Goal: Check status: Check status

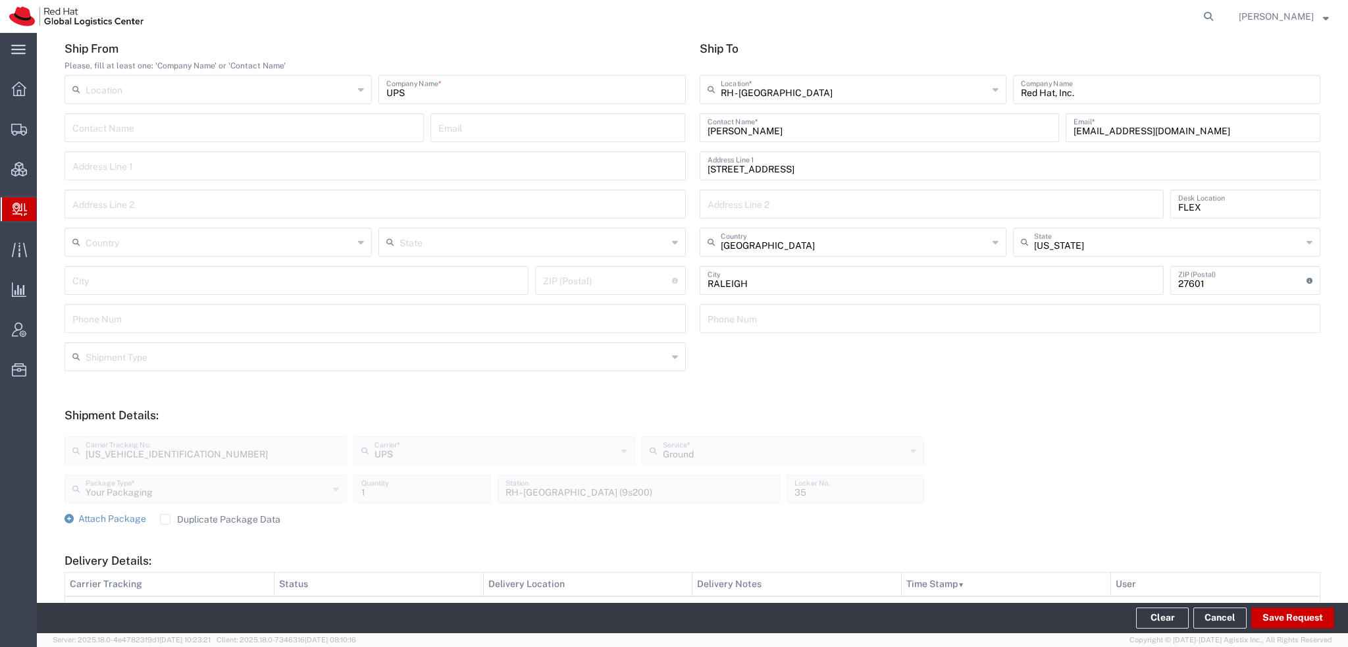
scroll to position [24, 0]
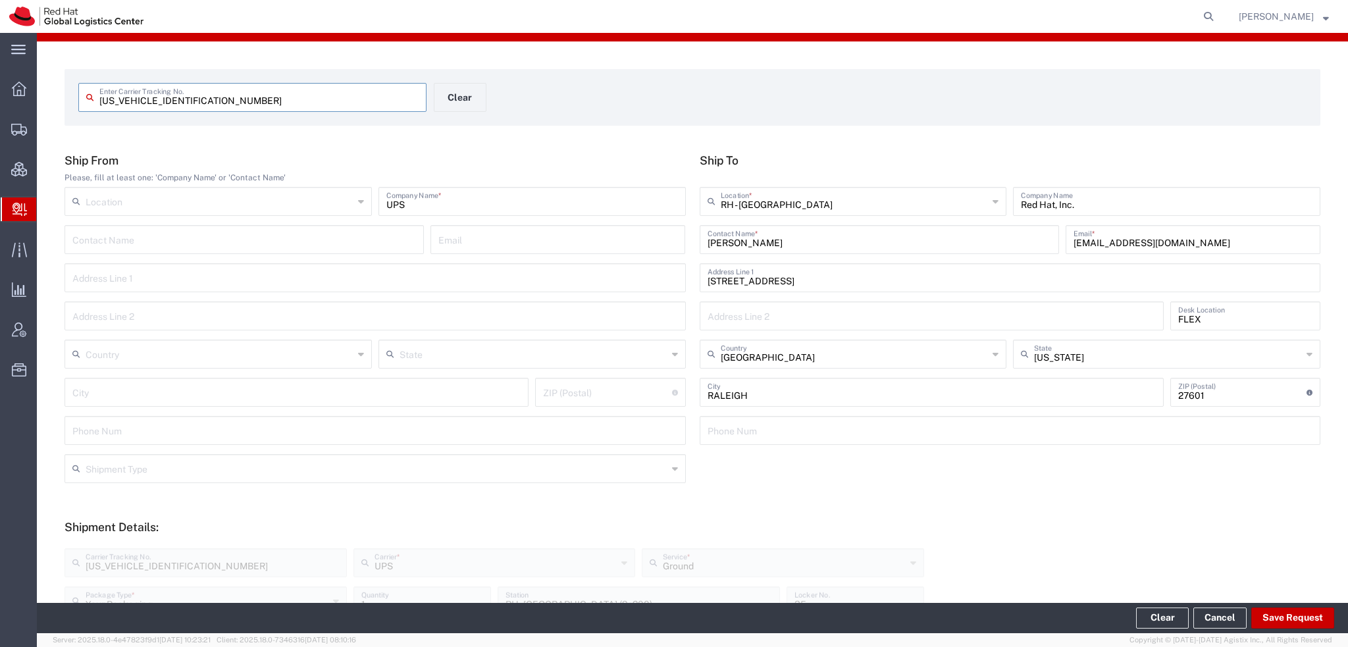
drag, startPoint x: 192, startPoint y: 99, endPoint x: 70, endPoint y: 97, distance: 121.8
click at [70, 97] on form "[US_VEHICLE_IDENTIFICATION_NUMBER] Enter Carrier Tracking No. Clear" at bounding box center [693, 97] width 1256 height 57
click at [451, 86] on button "Clear" at bounding box center [460, 97] width 53 height 29
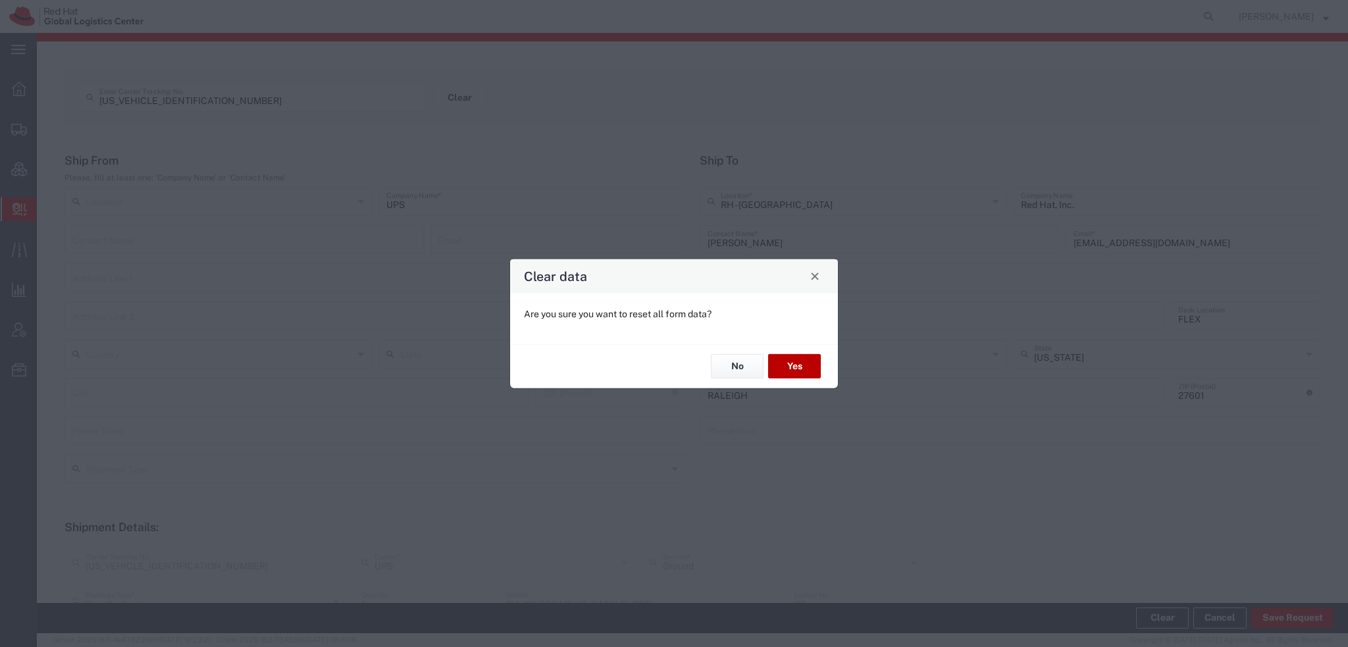
click at [786, 367] on button "Yes" at bounding box center [794, 366] width 53 height 24
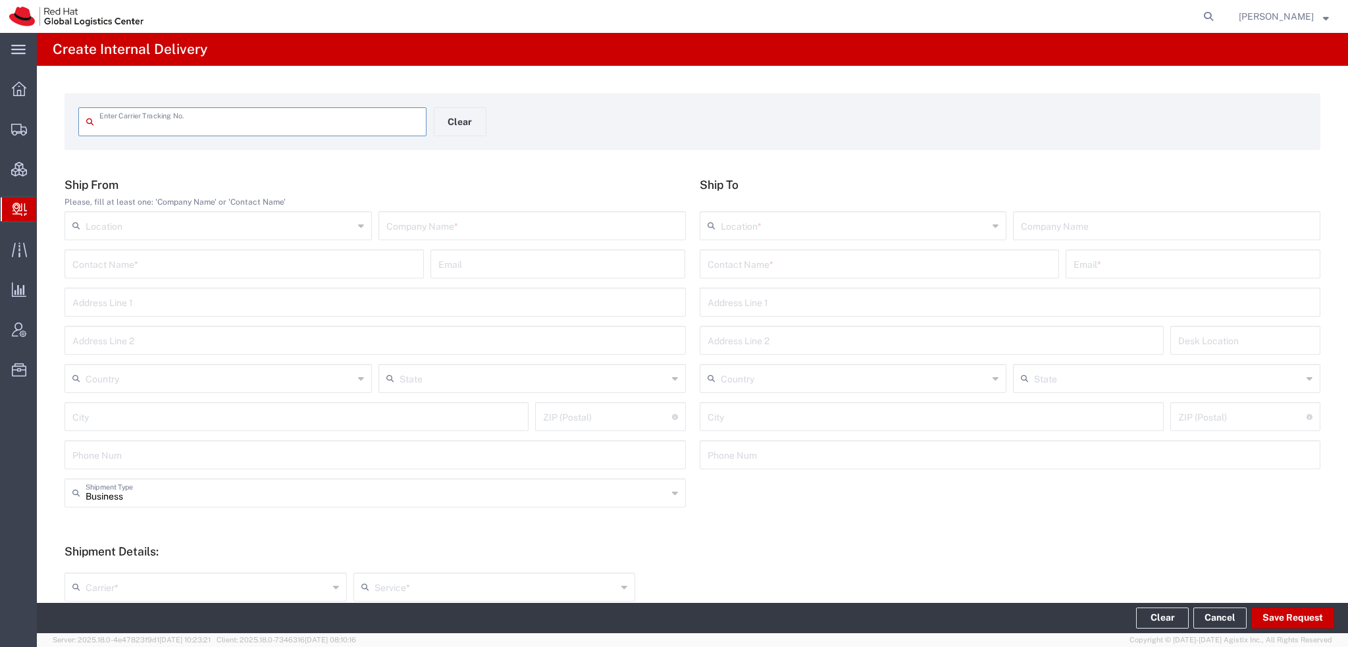
click at [177, 133] on div "Enter Carrier Tracking No." at bounding box center [252, 121] width 348 height 29
type input "[US_VEHICLE_IDENTIFICATION_NUMBER]"
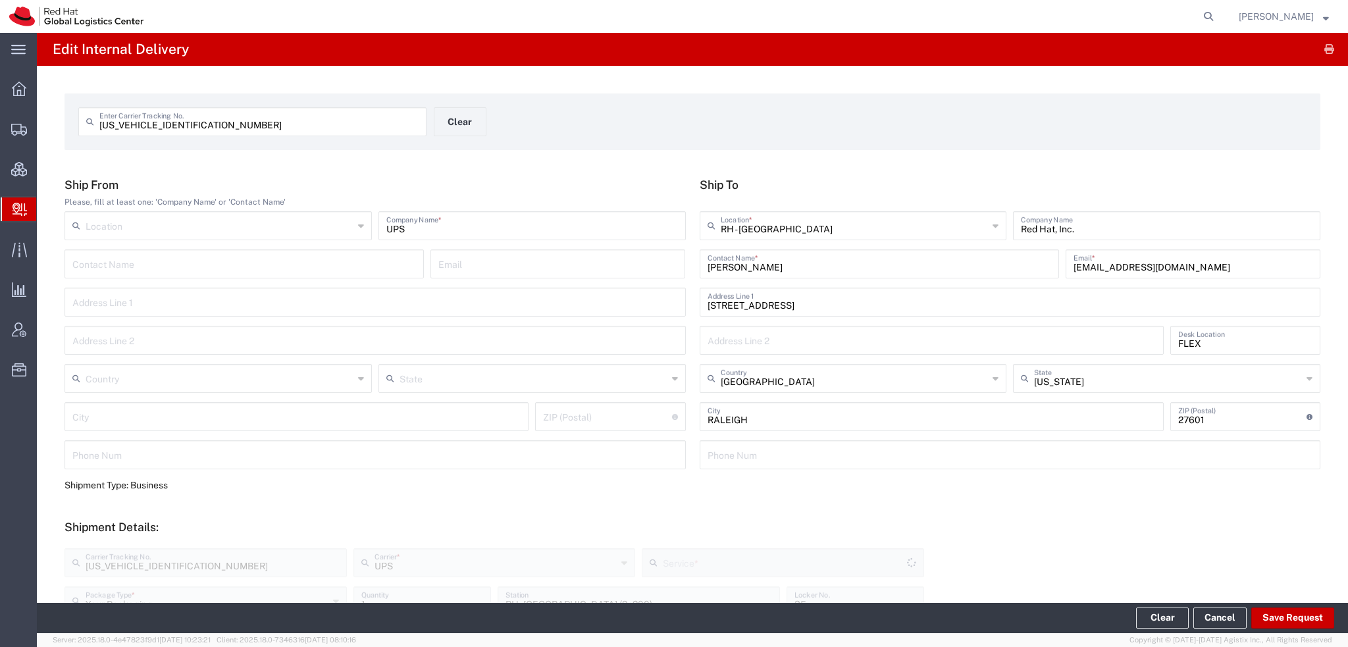
type input "Ground"
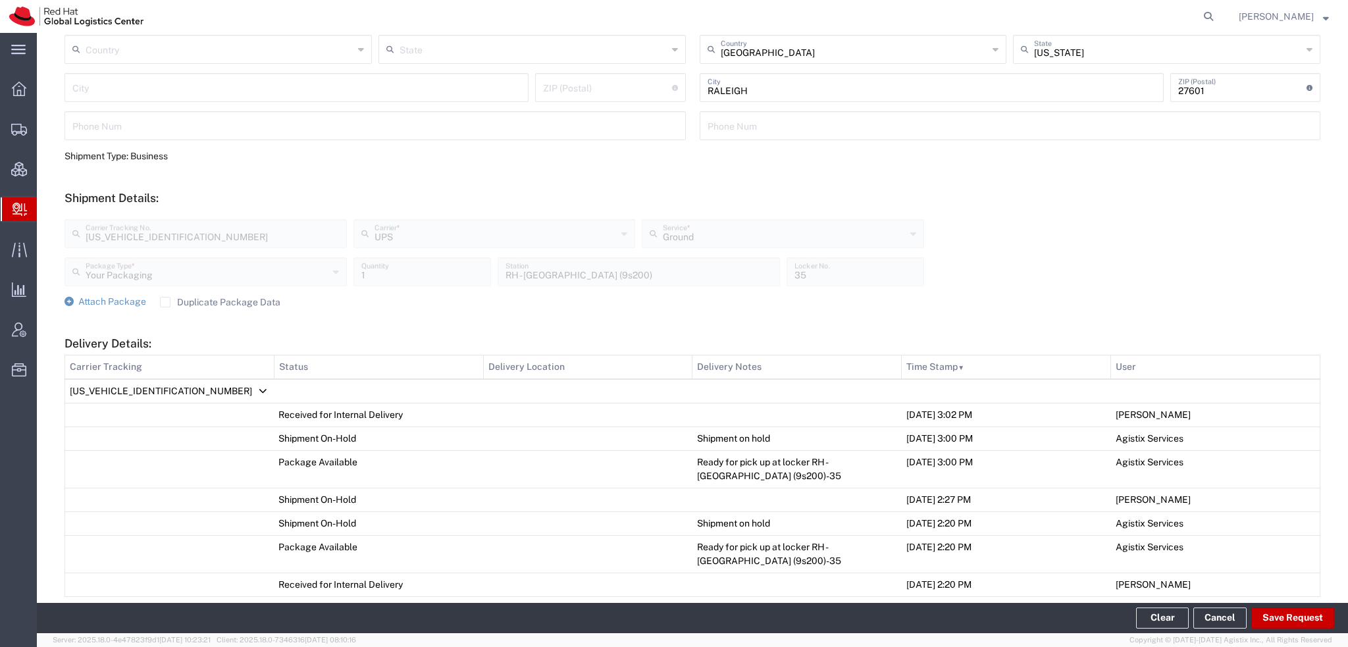
scroll to position [521, 0]
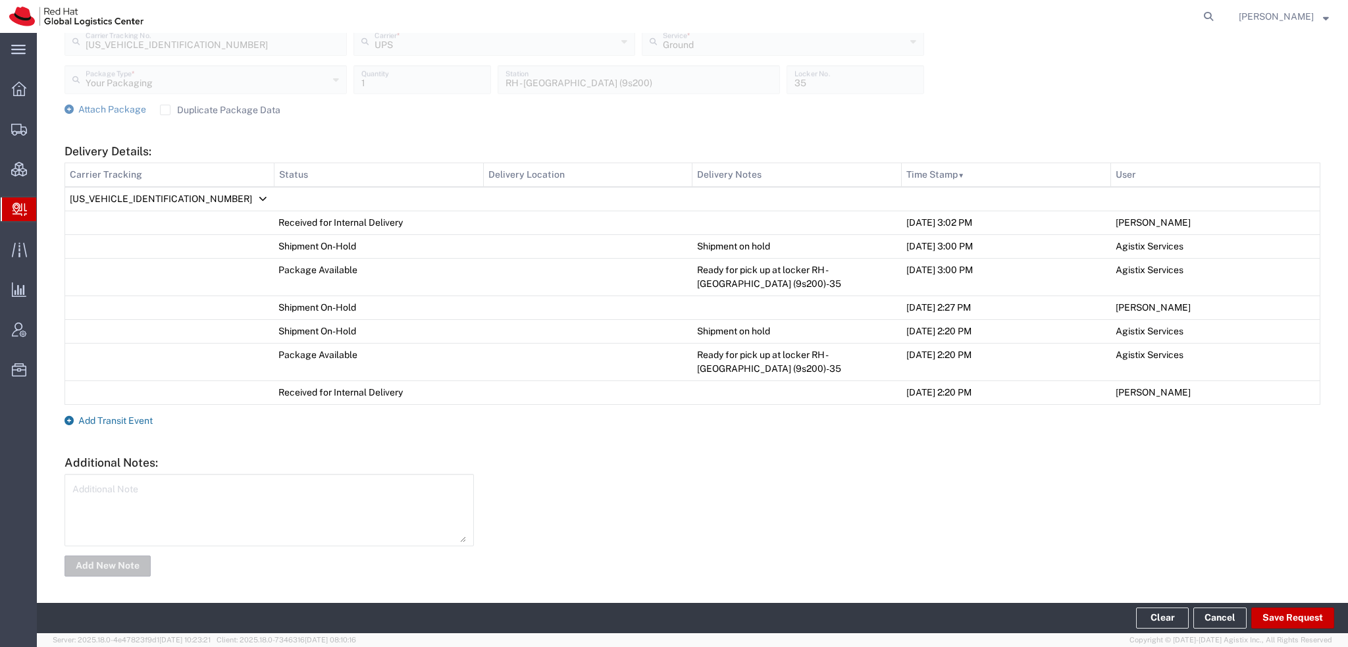
click at [125, 418] on span "Add Transit Event" at bounding box center [115, 420] width 74 height 11
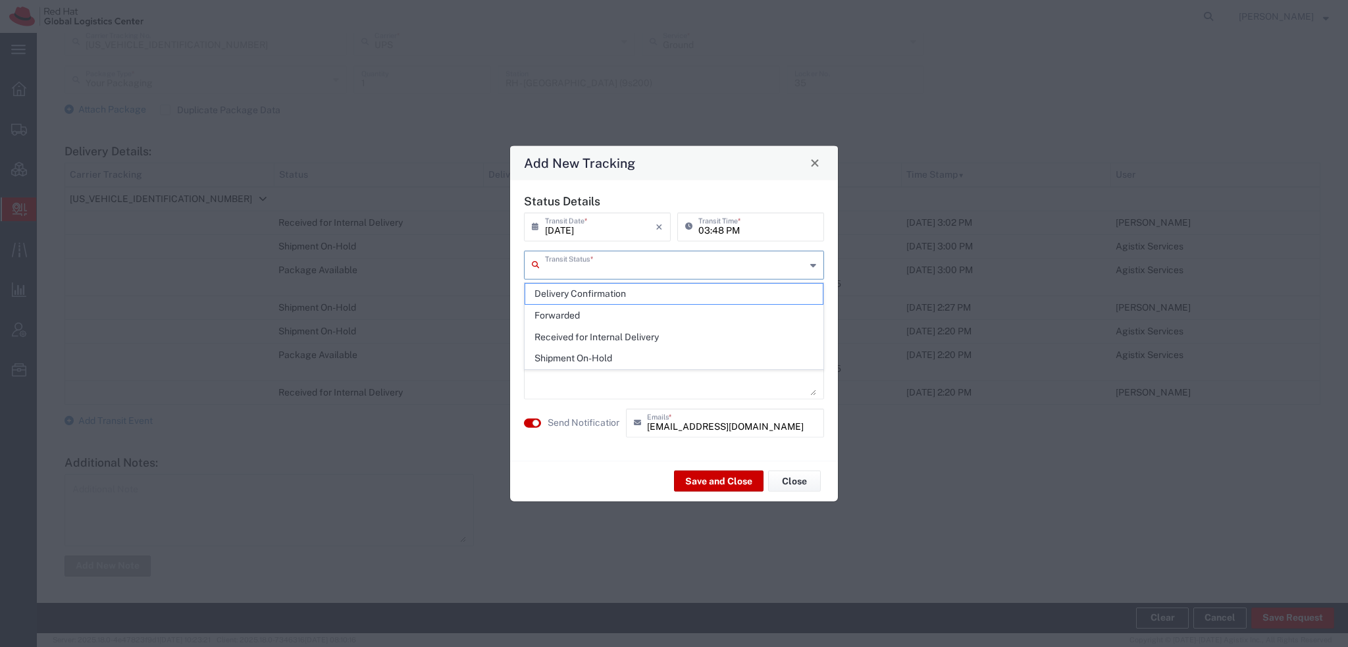
click at [557, 271] on input "text" at bounding box center [675, 263] width 261 height 23
click at [577, 357] on span "Shipment On-Hold" at bounding box center [674, 358] width 298 height 20
type input "Shipment On-Hold"
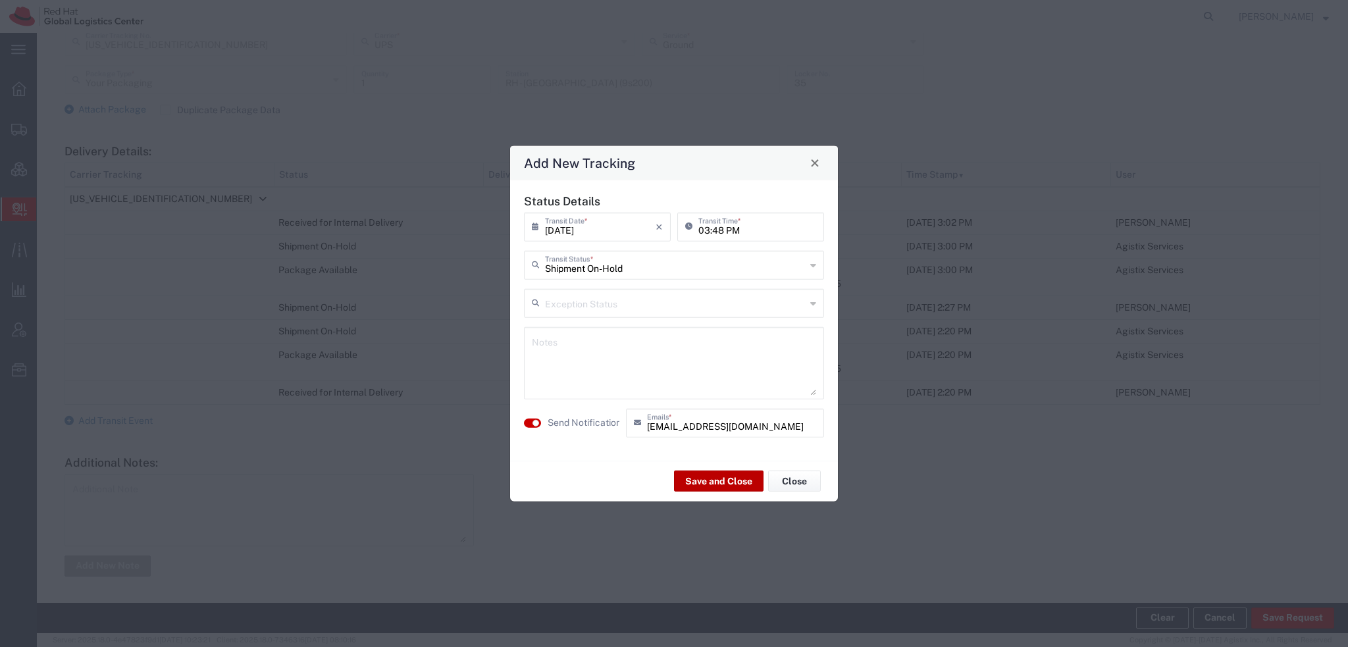
click at [723, 487] on button "Save and Close" at bounding box center [719, 481] width 90 height 21
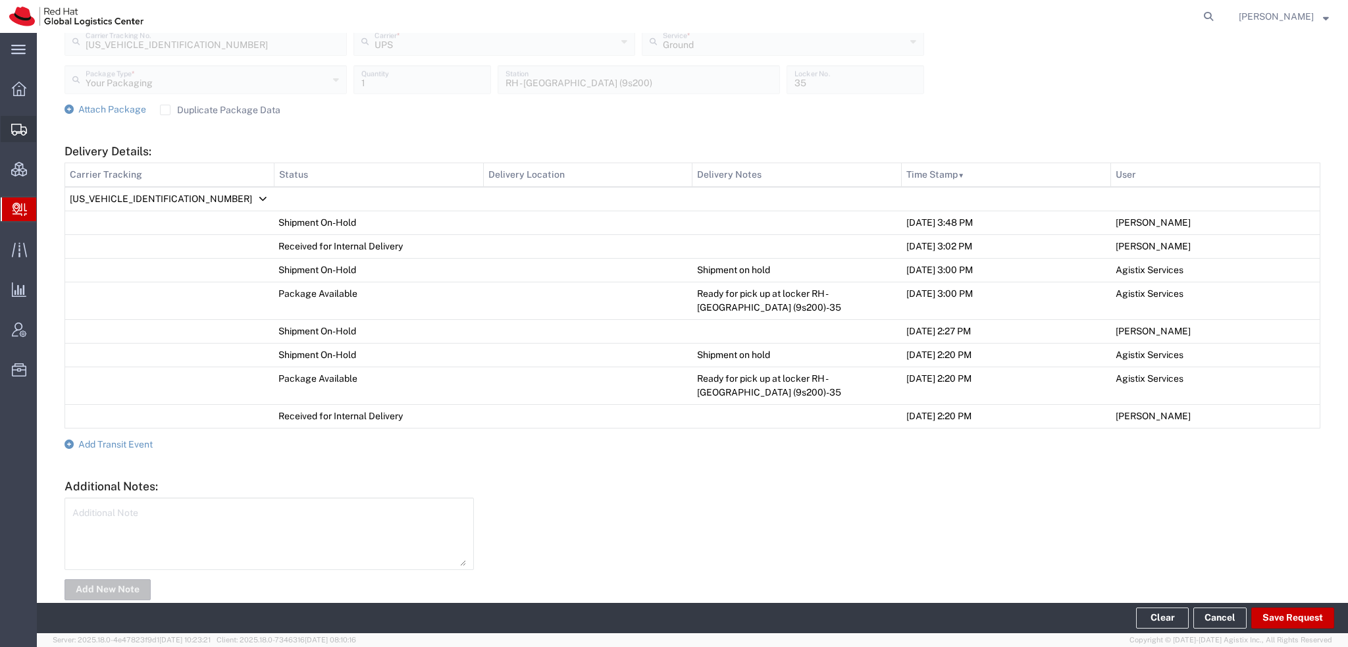
click at [20, 128] on icon at bounding box center [19, 130] width 16 height 12
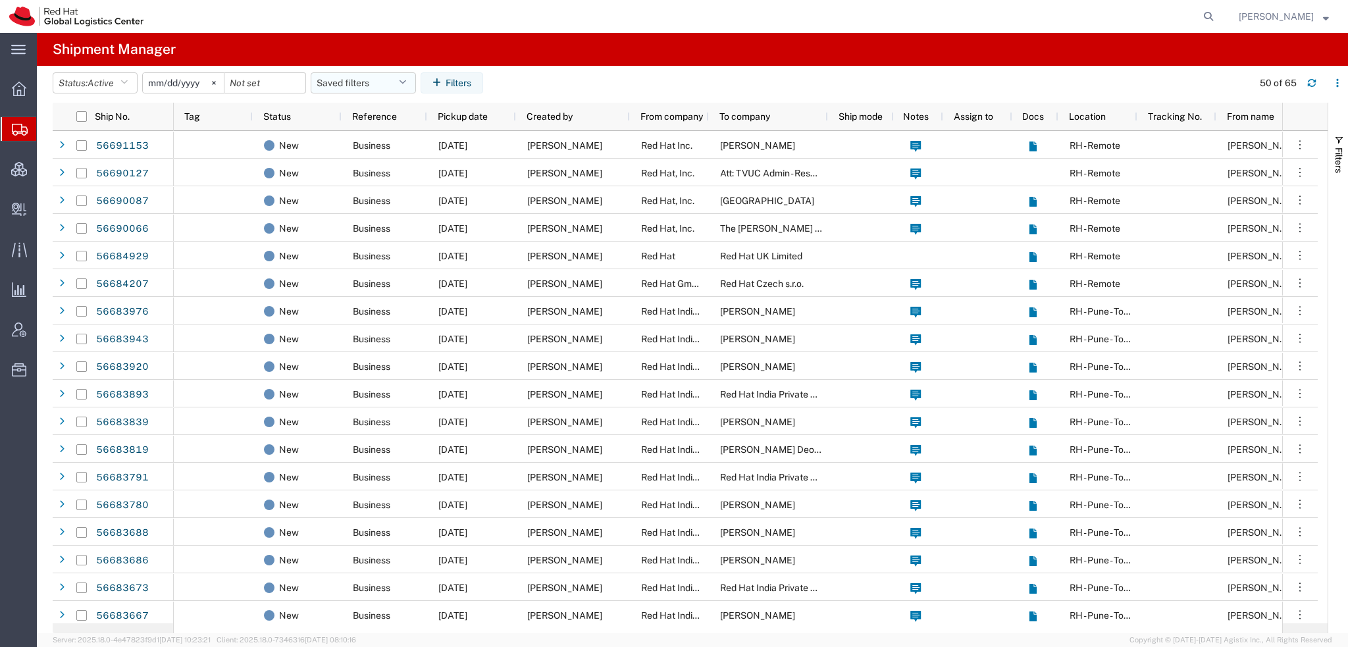
click at [394, 76] on button "Saved filters" at bounding box center [363, 82] width 105 height 21
click at [356, 137] on span "Americas" at bounding box center [399, 140] width 172 height 24
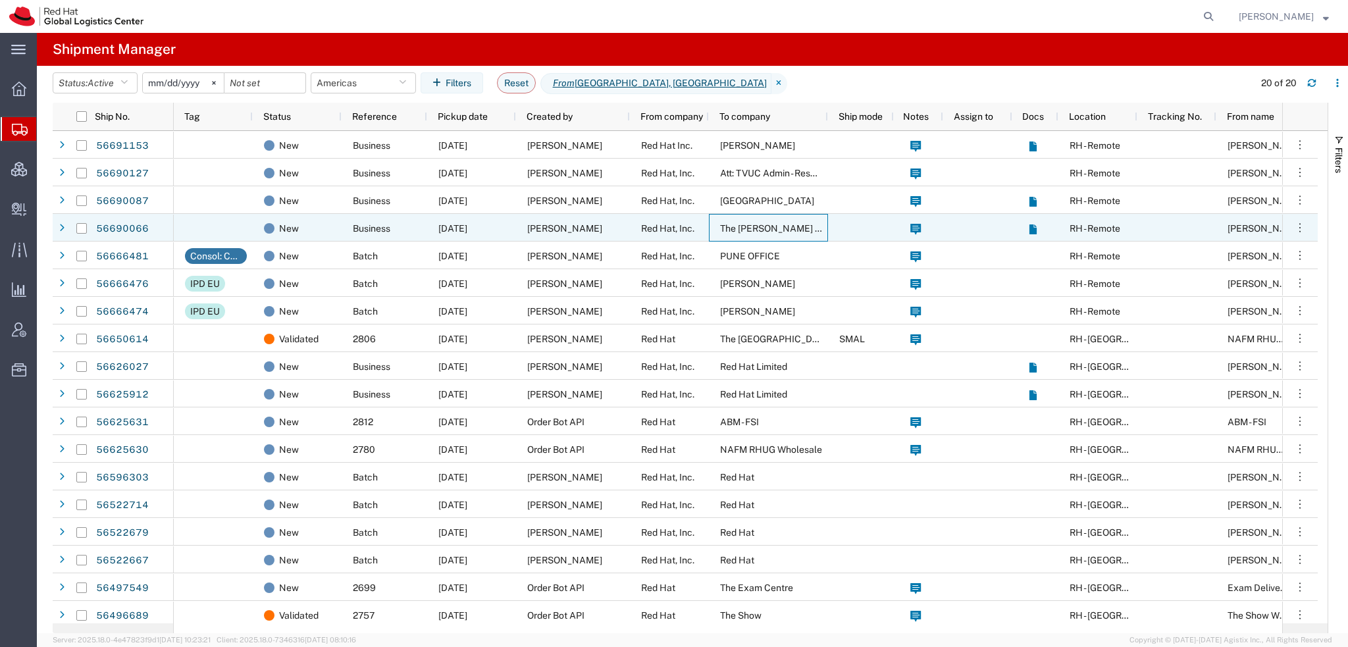
click at [718, 219] on div "The [PERSON_NAME] Inn" at bounding box center [768, 228] width 119 height 28
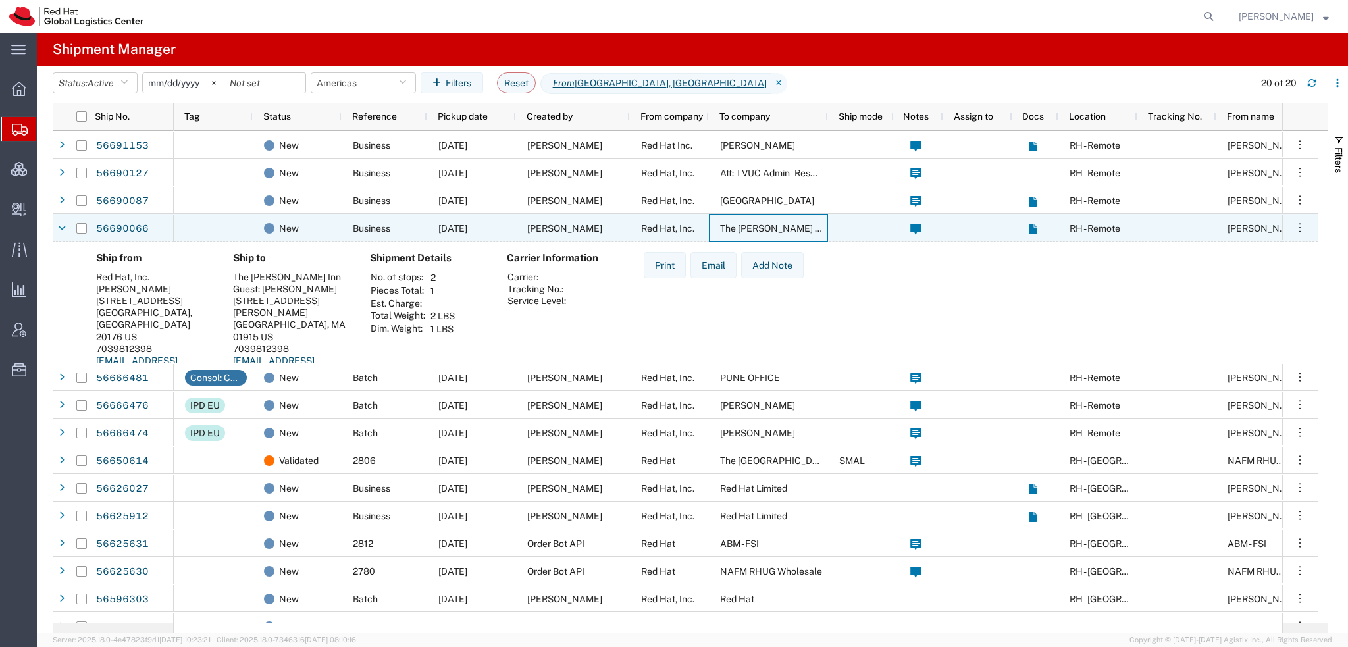
click at [718, 219] on div "The [PERSON_NAME] Inn" at bounding box center [768, 228] width 119 height 28
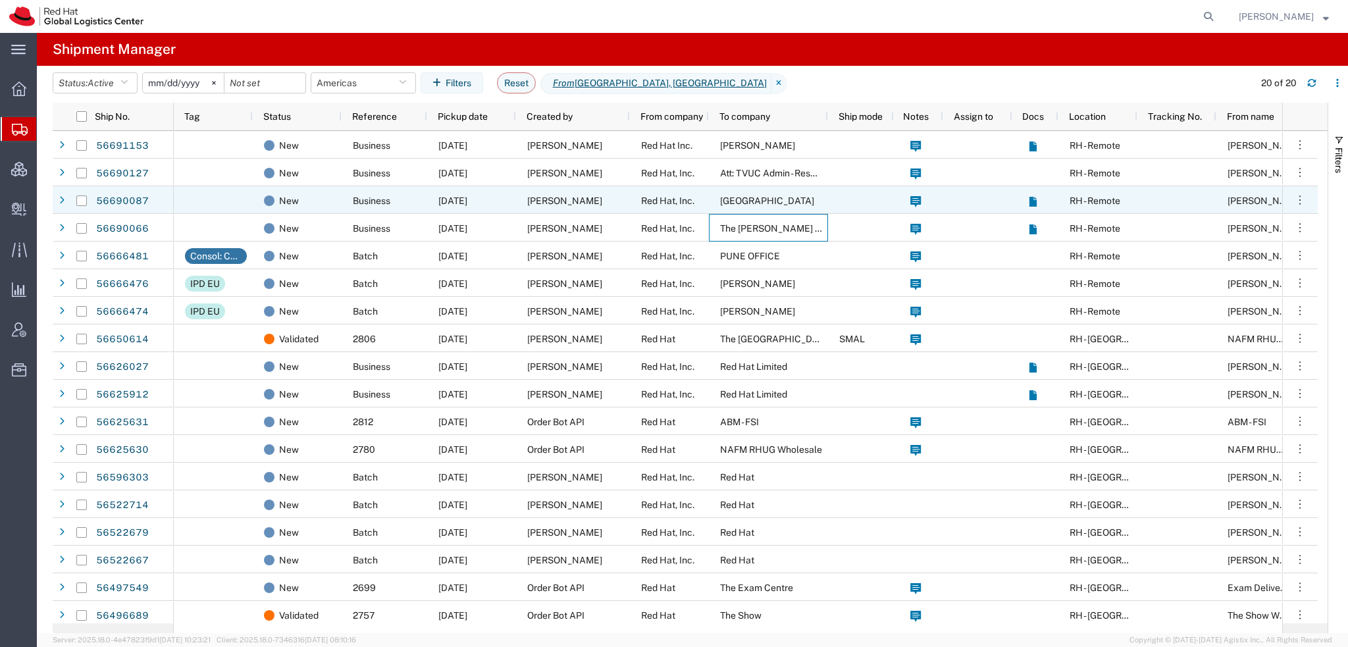
click at [692, 202] on span "Red Hat, Inc." at bounding box center [667, 201] width 53 height 11
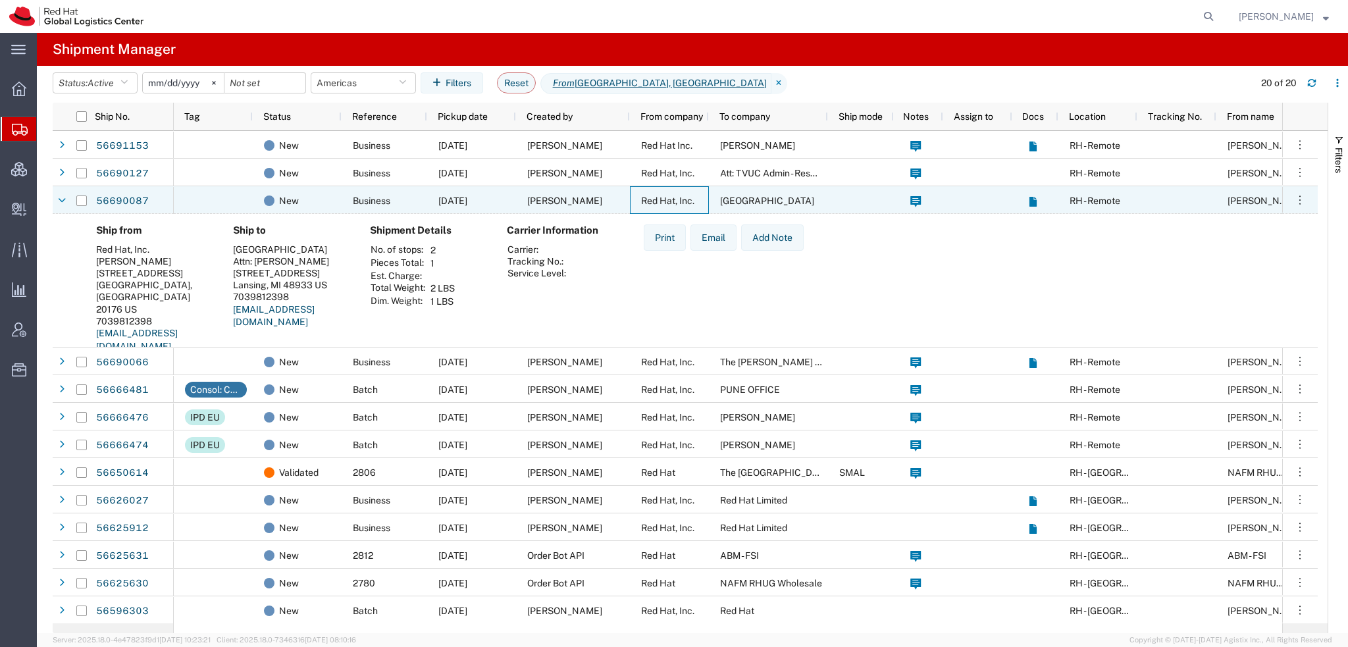
click at [692, 202] on span "Red Hat, Inc." at bounding box center [667, 201] width 53 height 11
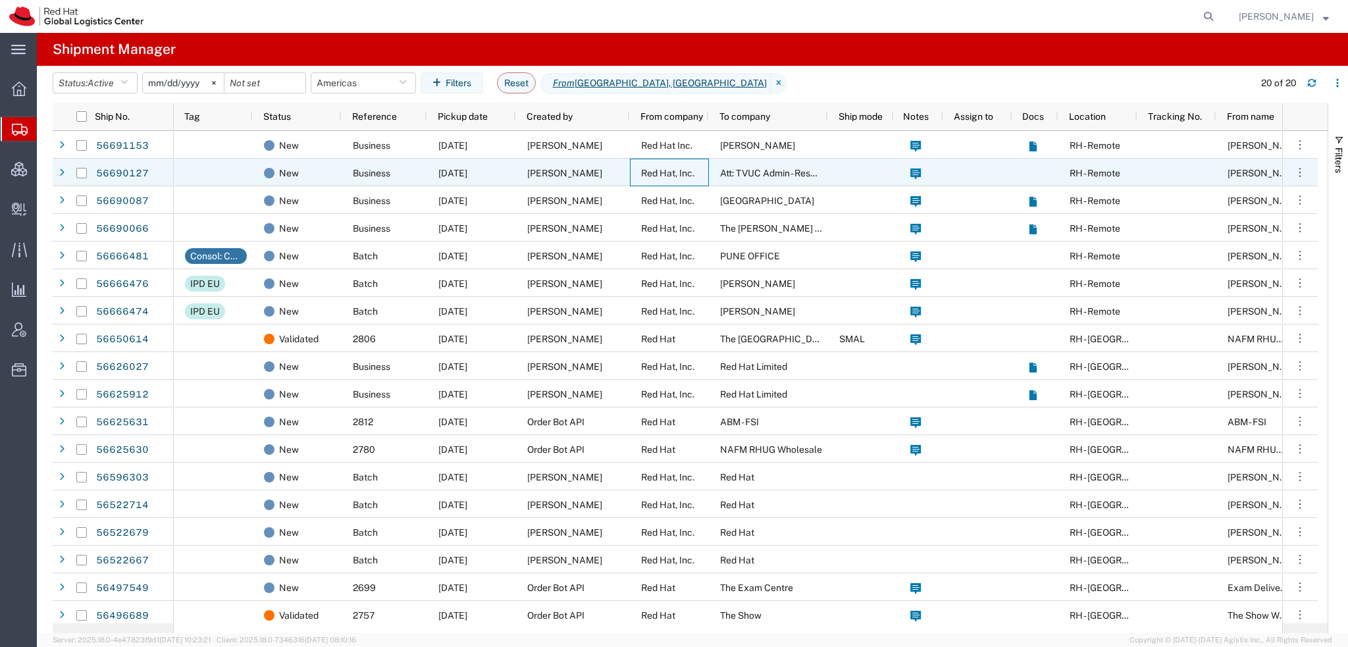
click at [681, 177] on span "Red Hat, Inc." at bounding box center [667, 173] width 53 height 11
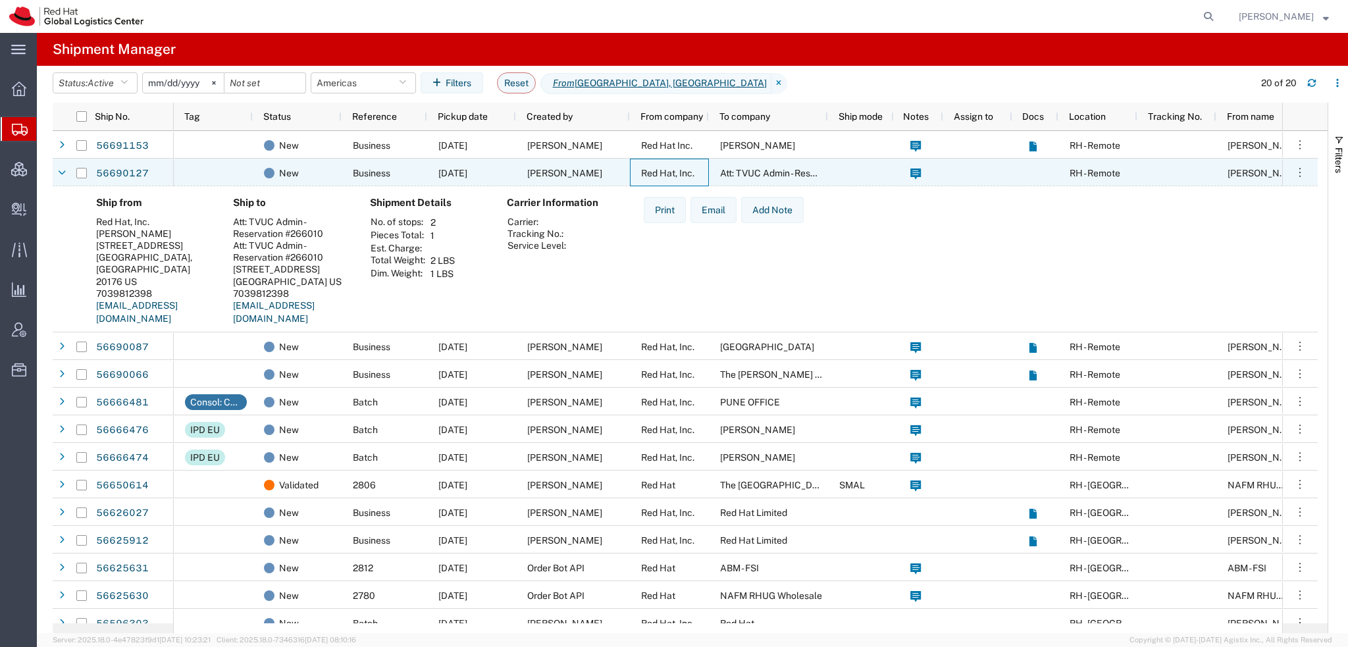
click at [681, 177] on span "Red Hat, Inc." at bounding box center [667, 173] width 53 height 11
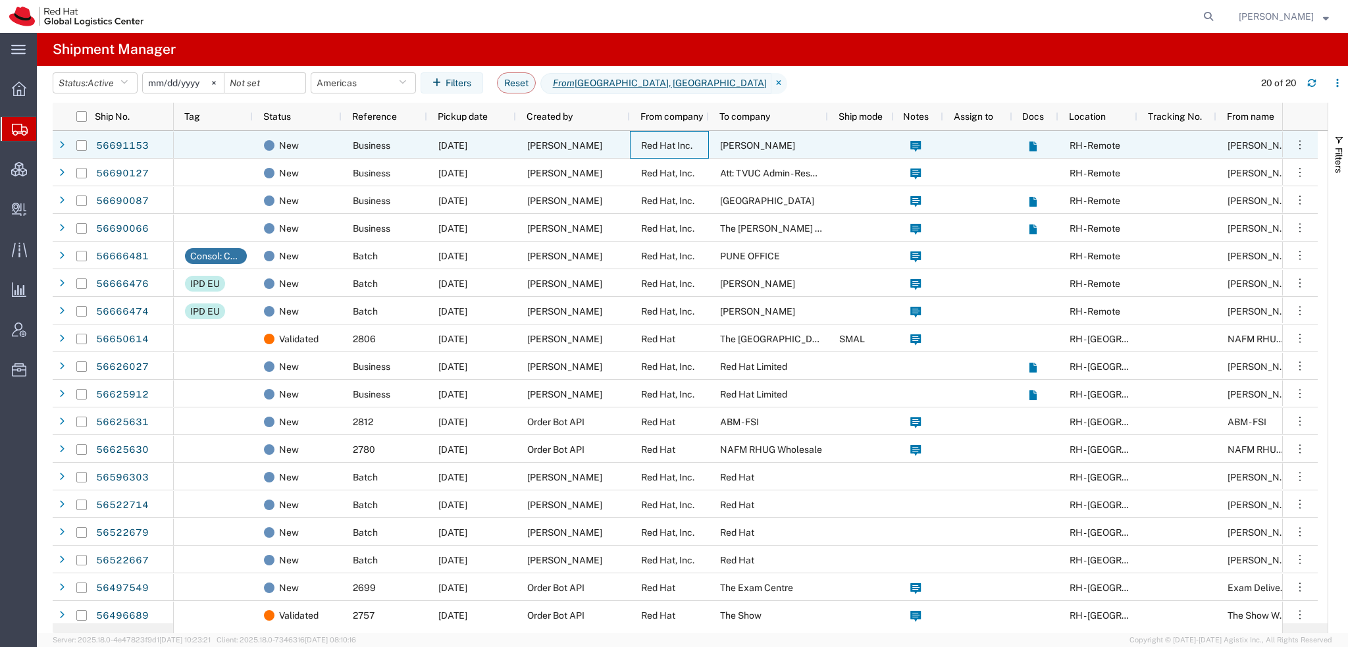
click at [661, 144] on span "Red Hat Inc." at bounding box center [666, 145] width 51 height 11
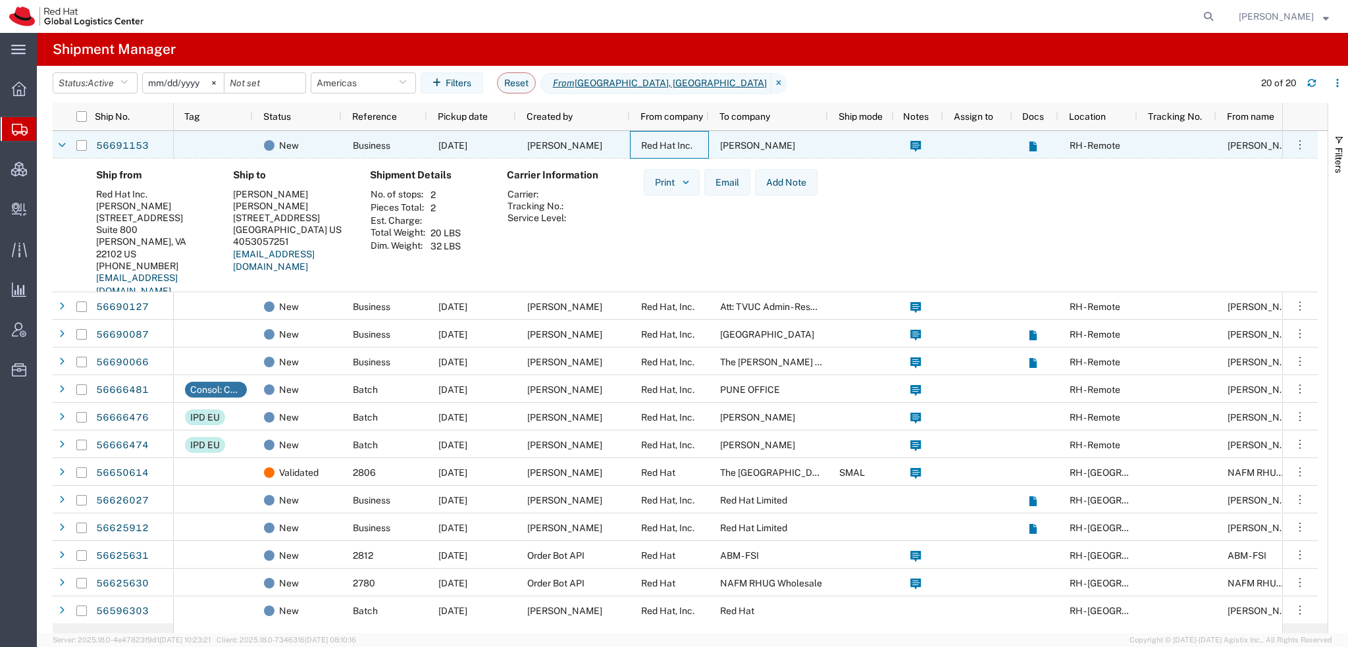
click at [661, 144] on span "Red Hat Inc." at bounding box center [666, 145] width 51 height 11
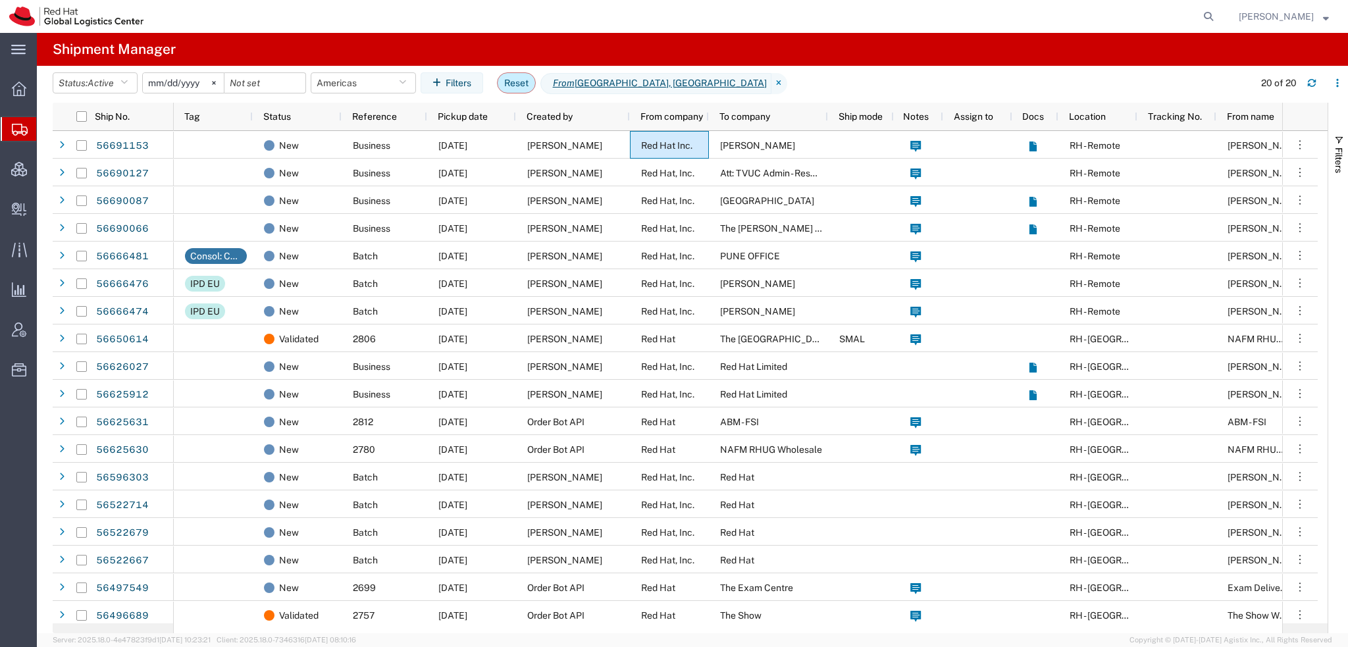
click at [536, 86] on button "Reset" at bounding box center [516, 82] width 39 height 21
type input "[DATE]"
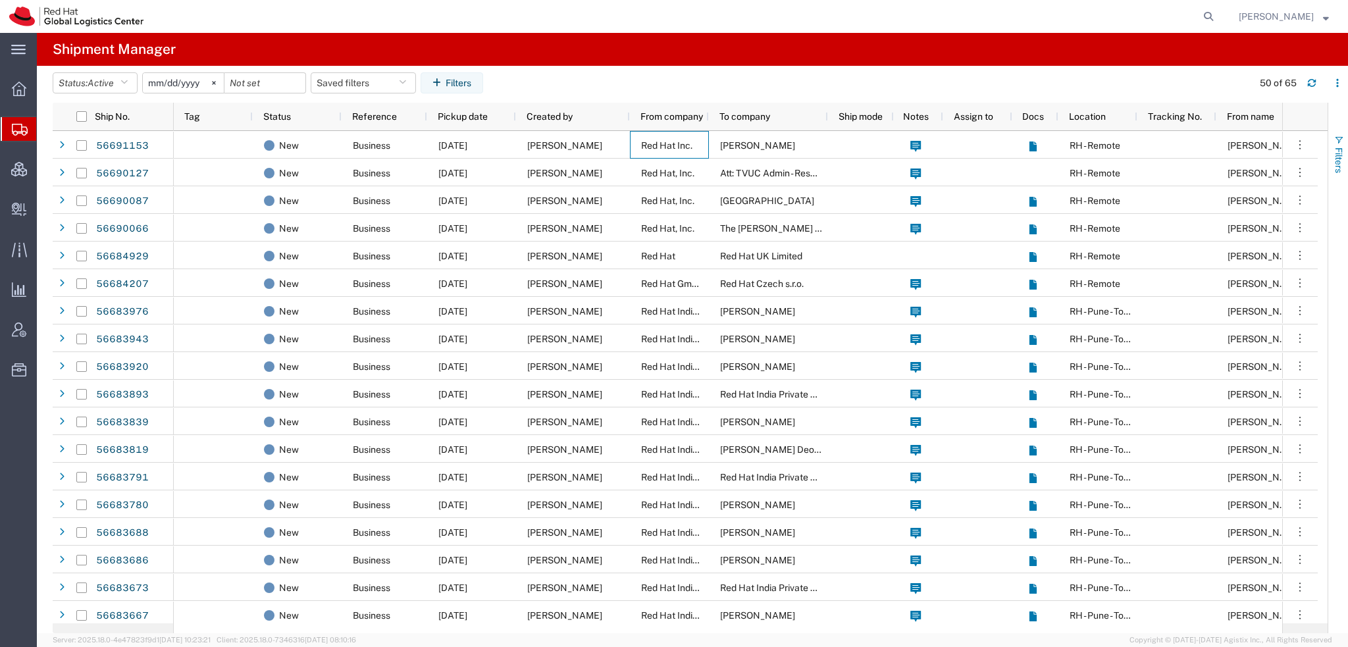
click at [1344, 152] on span "Filters" at bounding box center [1339, 160] width 11 height 26
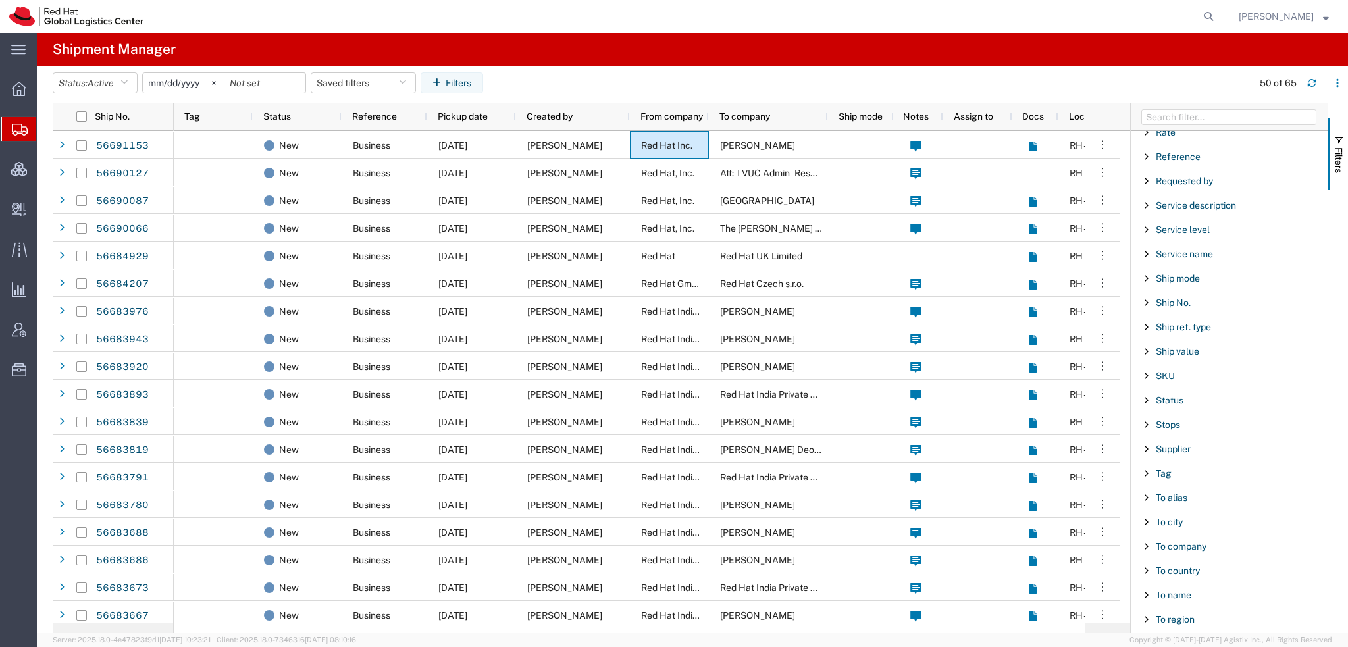
scroll to position [1096, 0]
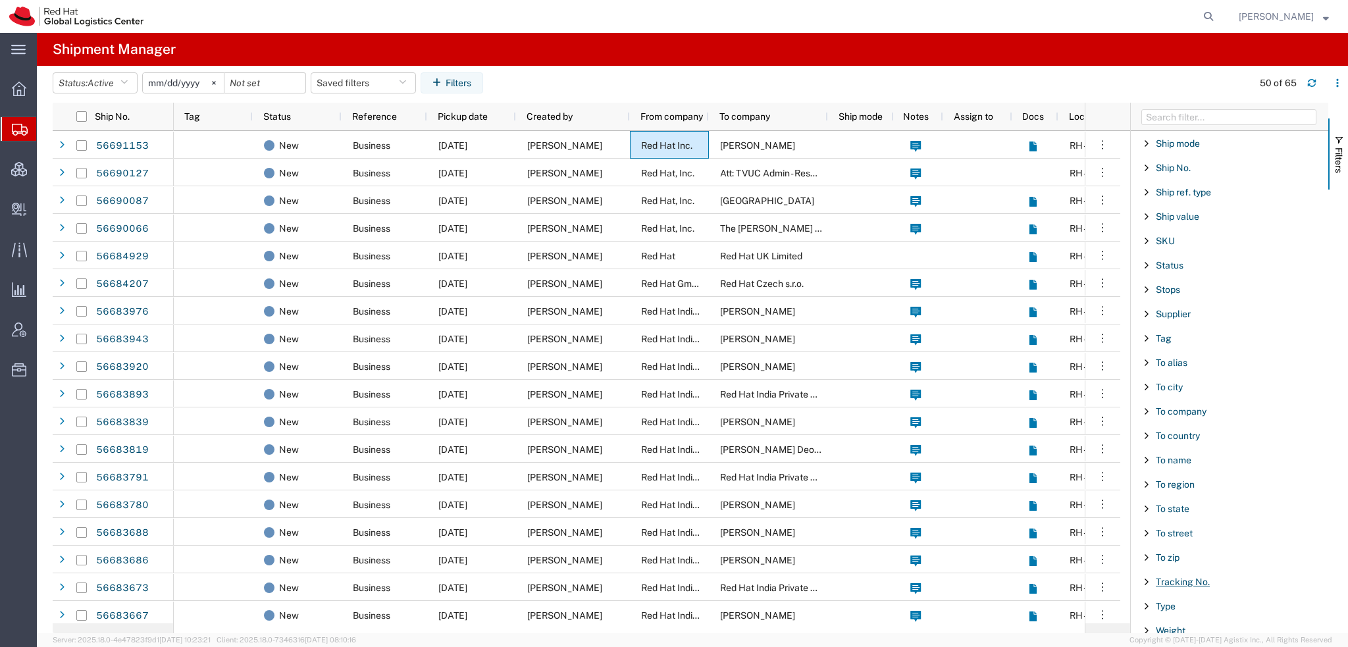
click at [1189, 577] on span "Tracking No." at bounding box center [1183, 582] width 54 height 11
click at [1202, 629] on input "Filter Value" at bounding box center [1234, 637] width 172 height 16
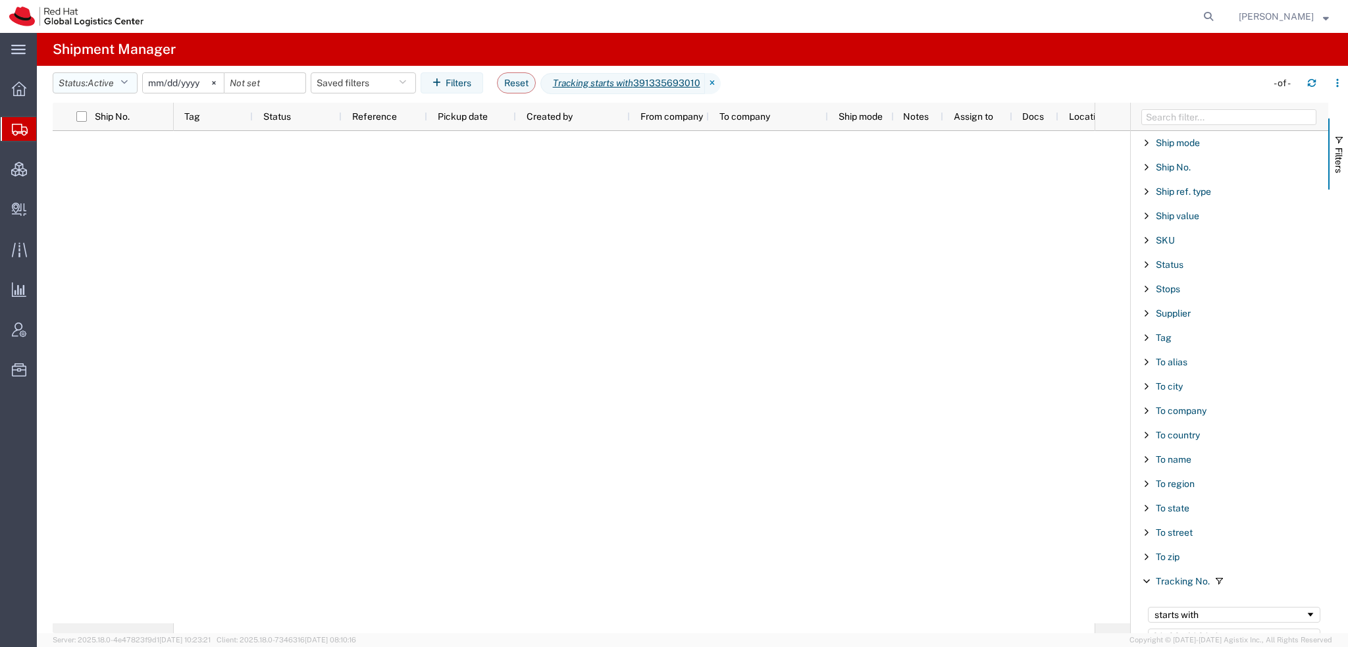
type input "391335693010"
click at [127, 86] on icon "button" at bounding box center [123, 82] width 7 height 9
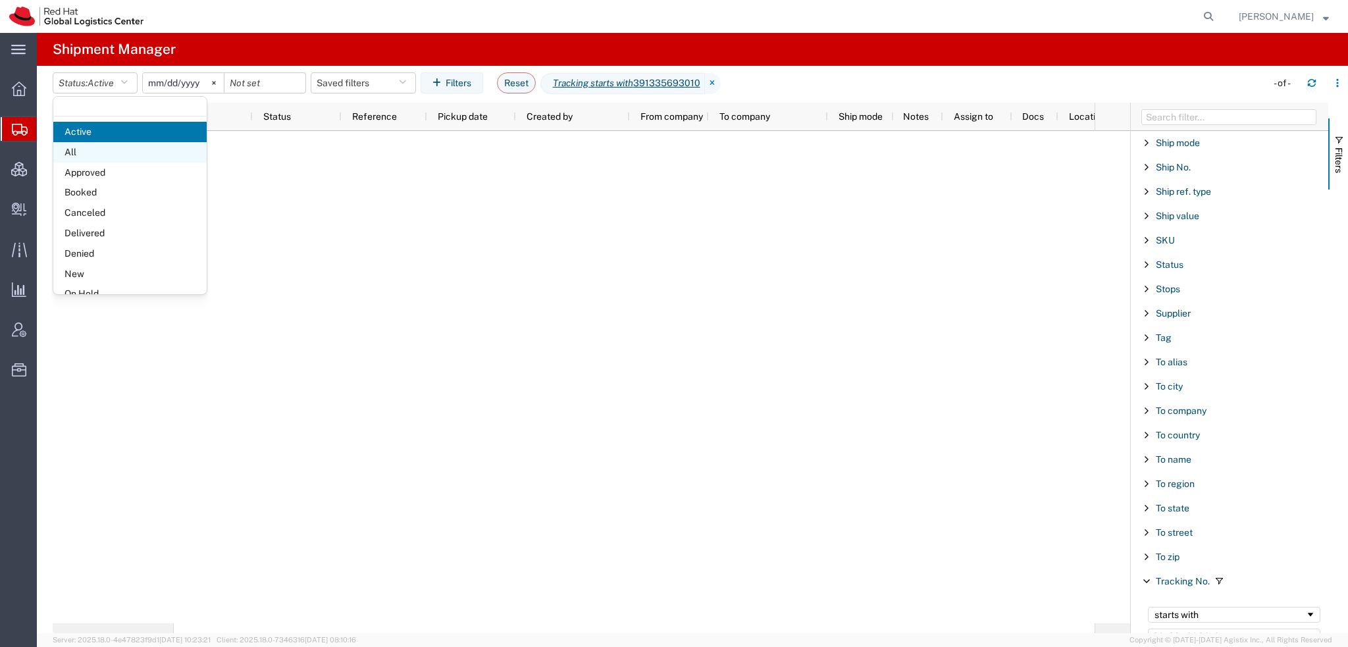
click at [89, 151] on span "All" at bounding box center [129, 152] width 153 height 20
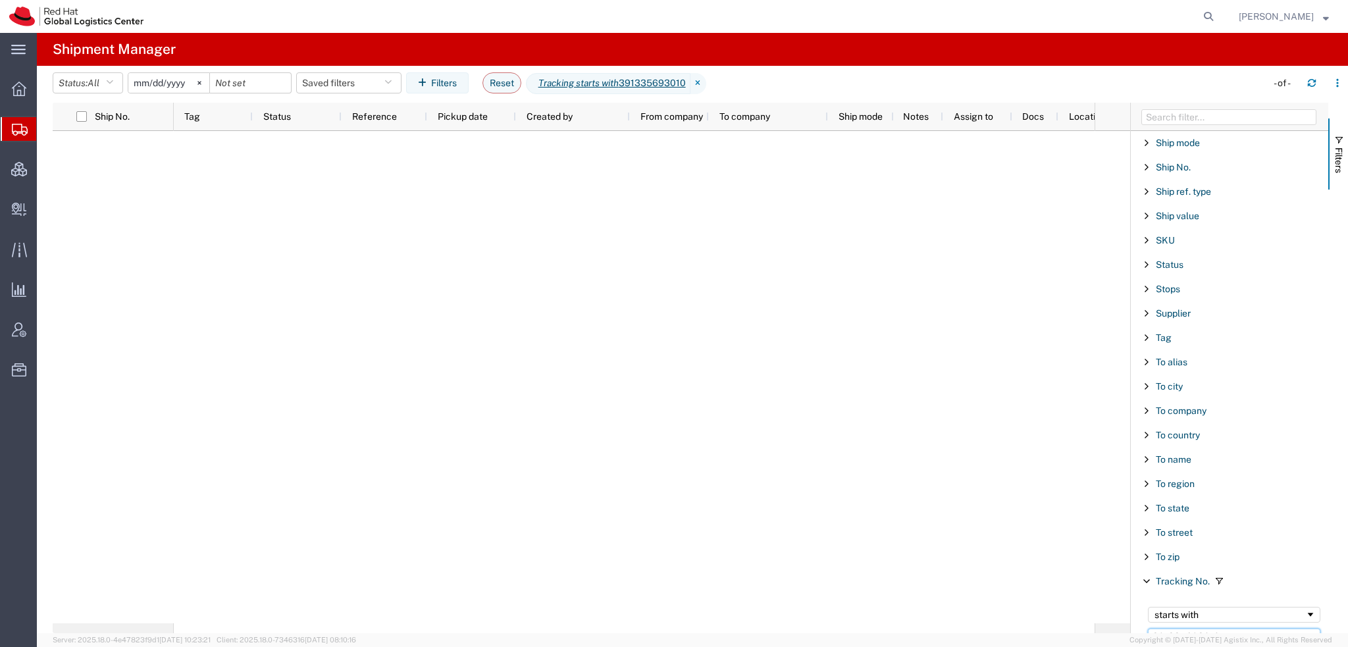
click at [1232, 629] on input "391335693010" at bounding box center [1234, 637] width 172 height 16
click at [150, 80] on input "[DATE]" at bounding box center [168, 83] width 81 height 20
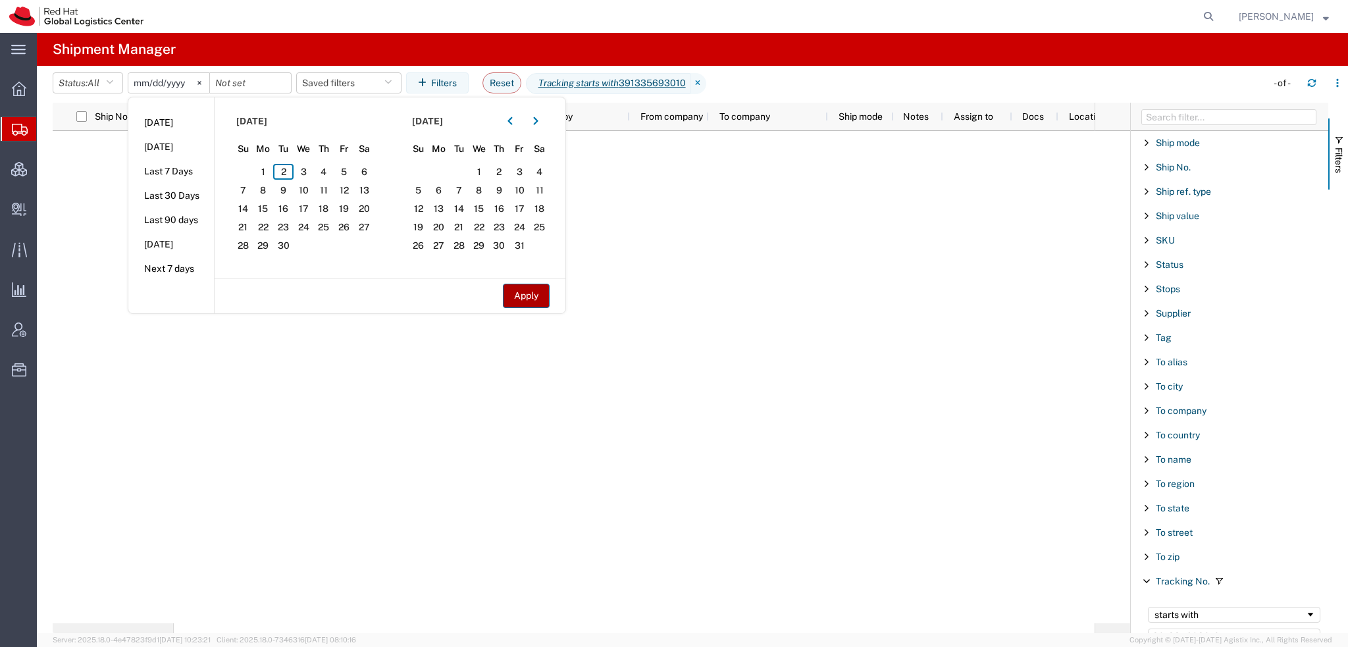
click at [527, 296] on button "Apply" at bounding box center [526, 296] width 47 height 24
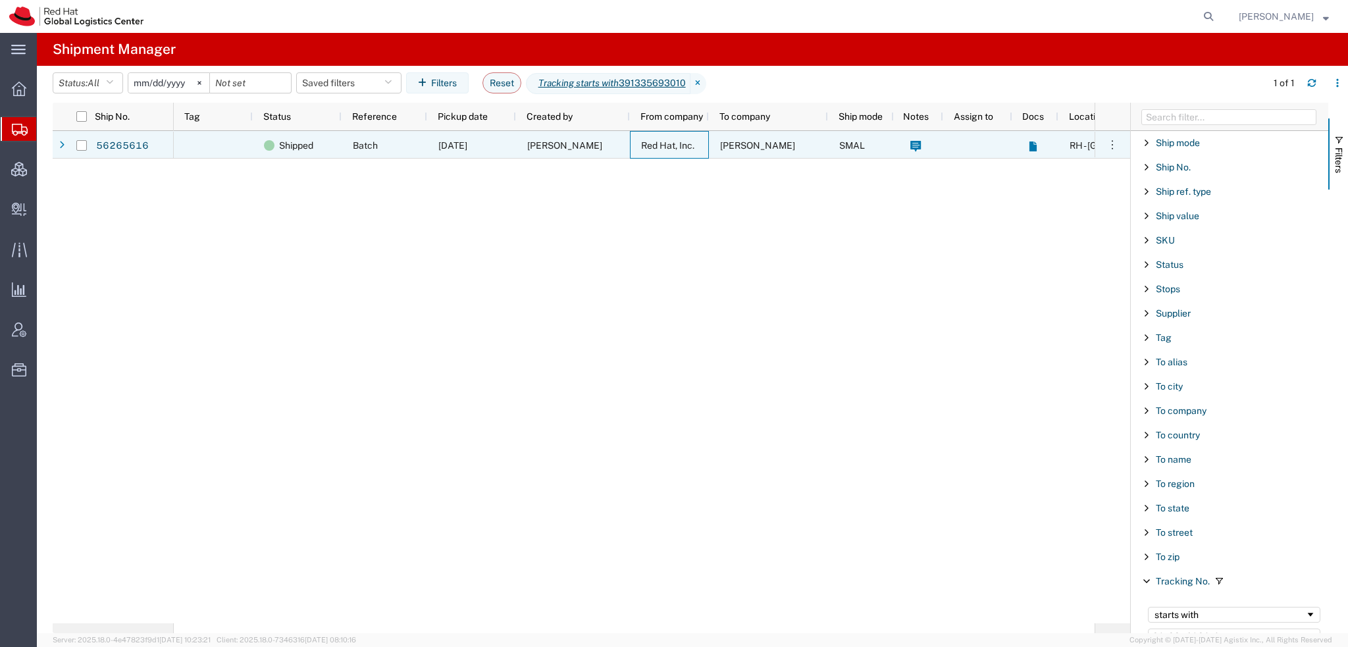
click at [569, 141] on span "[PERSON_NAME]" at bounding box center [564, 145] width 75 height 11
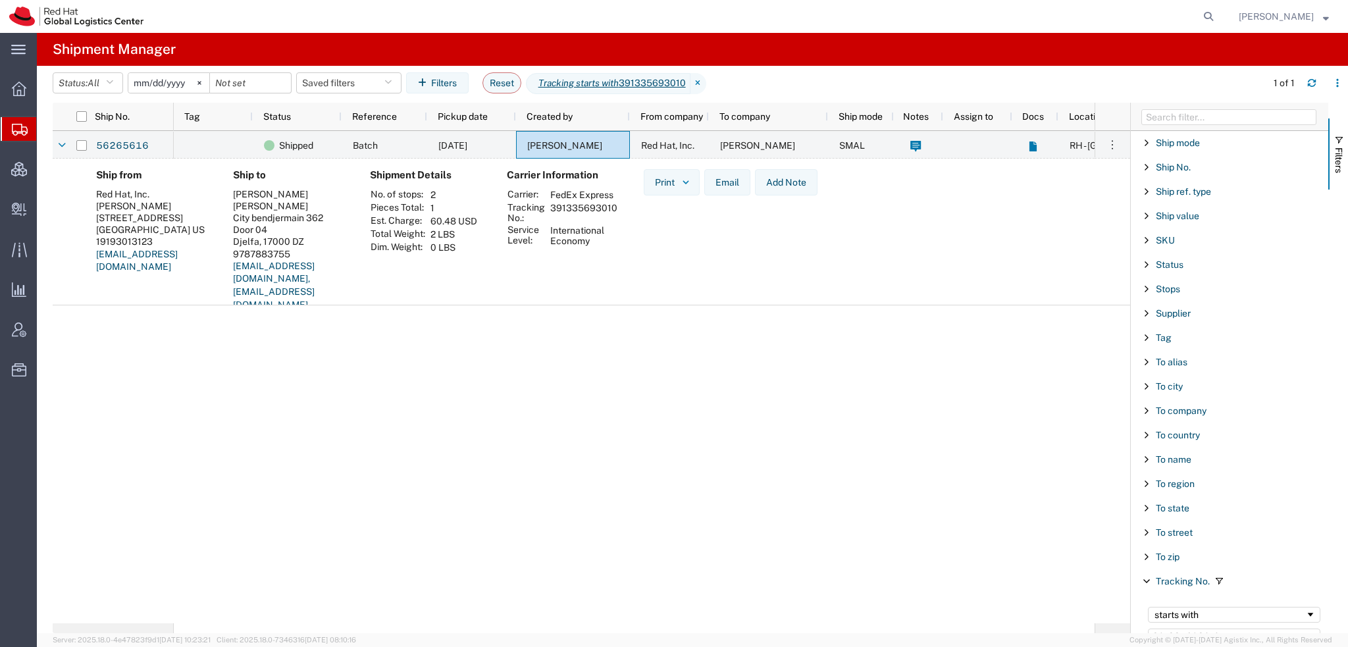
click at [0, 0] on span "Shipment Manager" at bounding box center [0, 0] width 0 height 0
click at [503, 82] on button "Reset" at bounding box center [502, 82] width 39 height 21
type input "[DATE]"
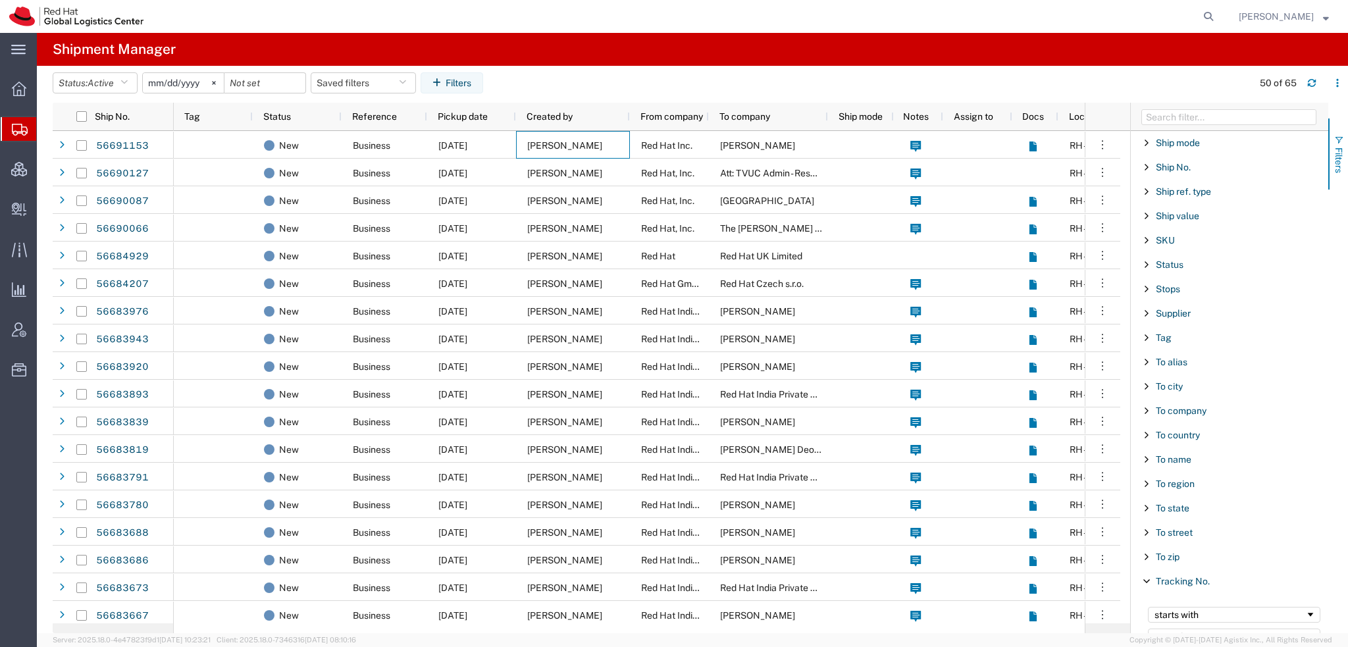
click at [1338, 136] on span "button" at bounding box center [1339, 140] width 11 height 11
